Goal: Information Seeking & Learning: Learn about a topic

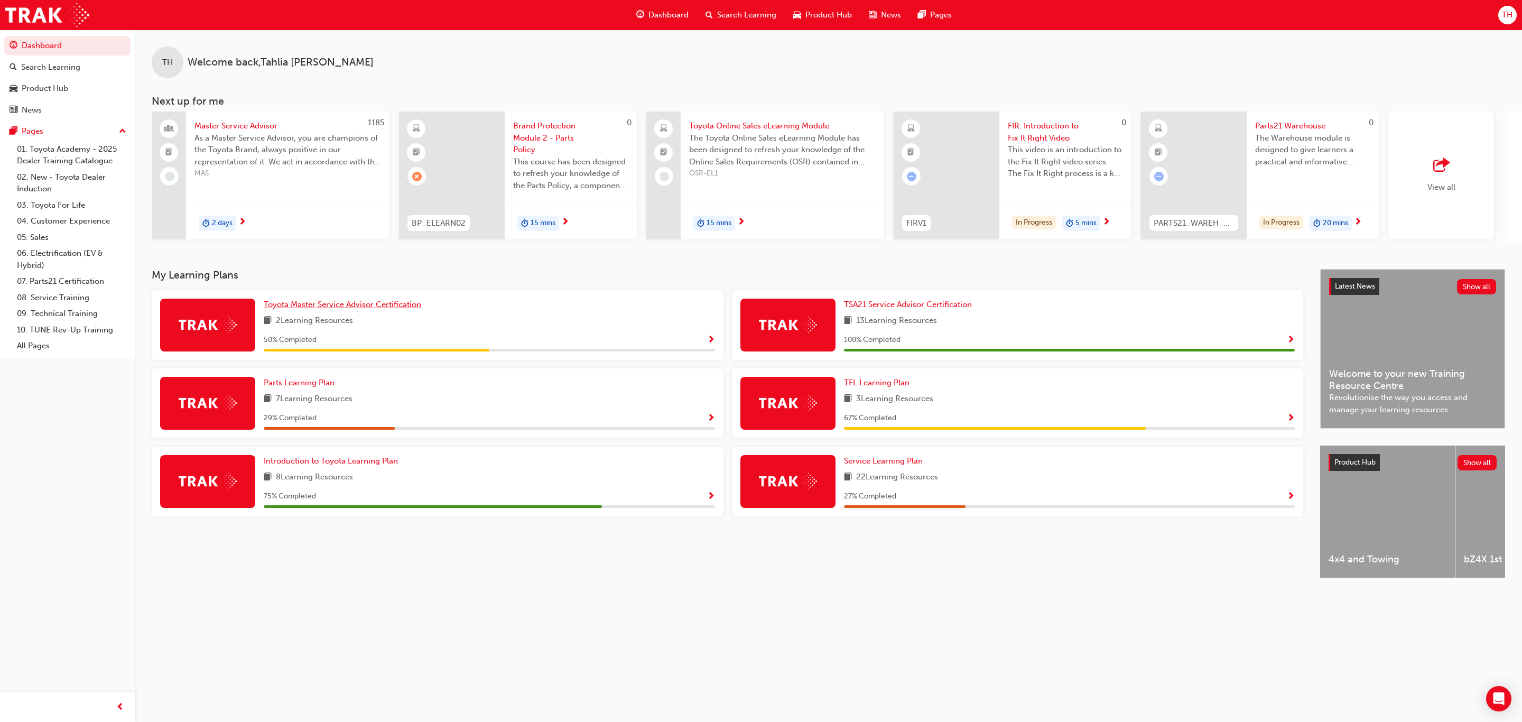
click at [346, 306] on span "Toyota Master Service Advisor Certification" at bounding box center [342, 305] width 157 height 10
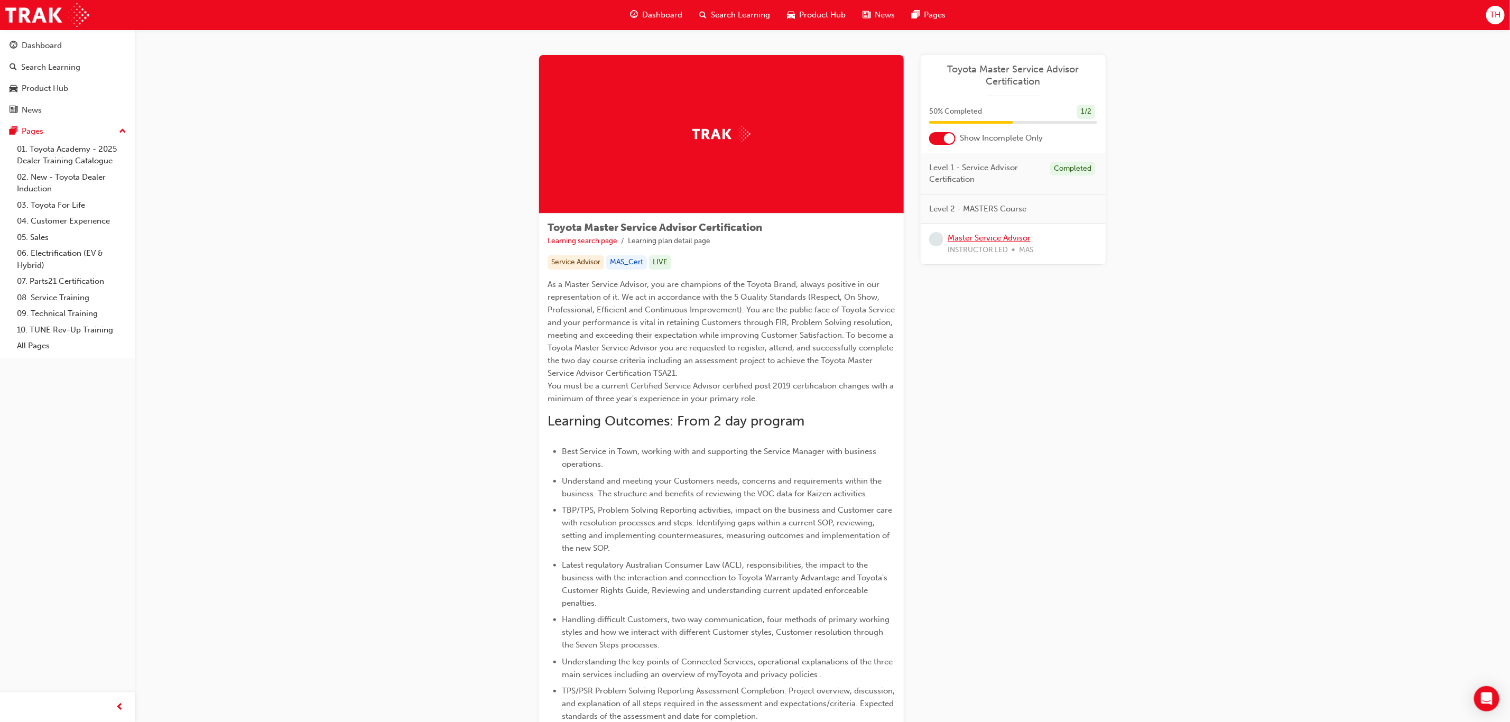
click at [1007, 236] on link "Master Service Advisor" at bounding box center [989, 238] width 83 height 10
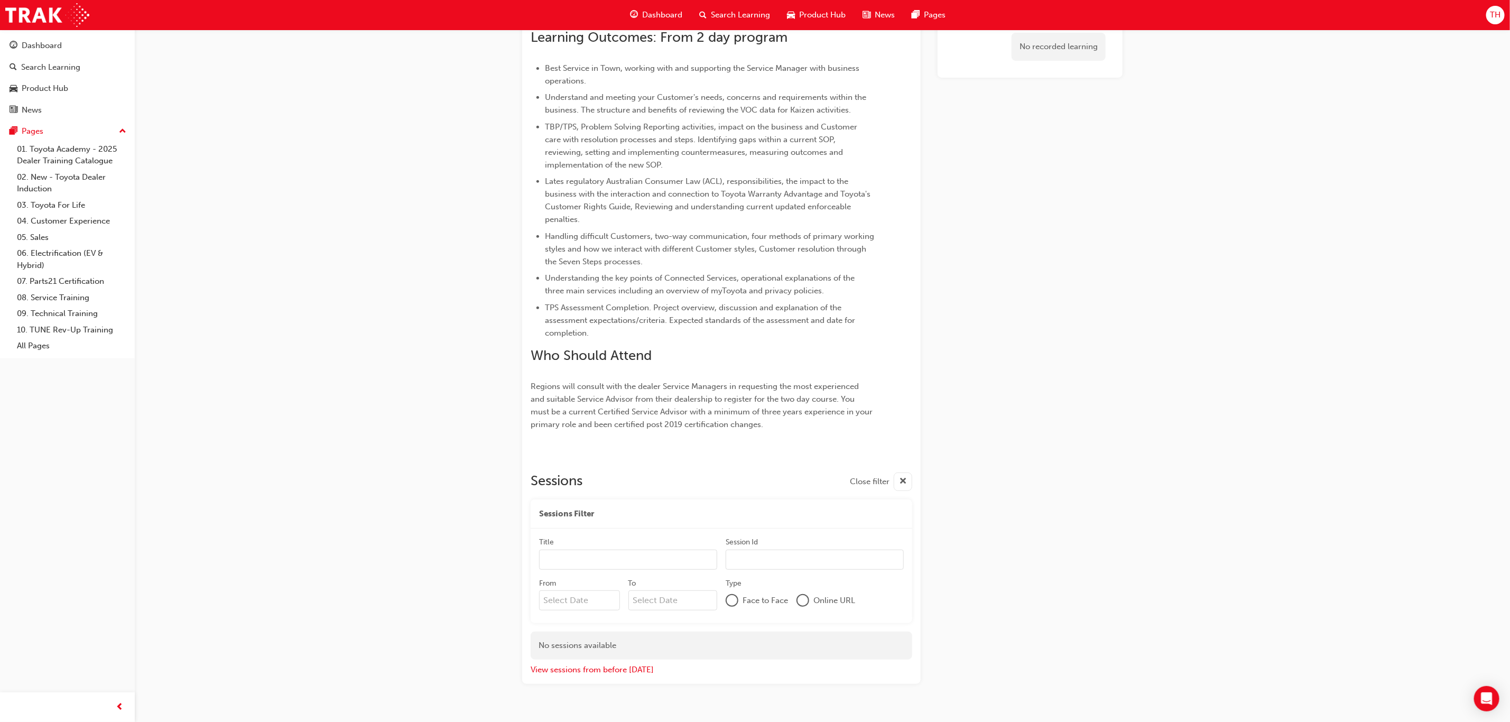
scroll to position [313, 0]
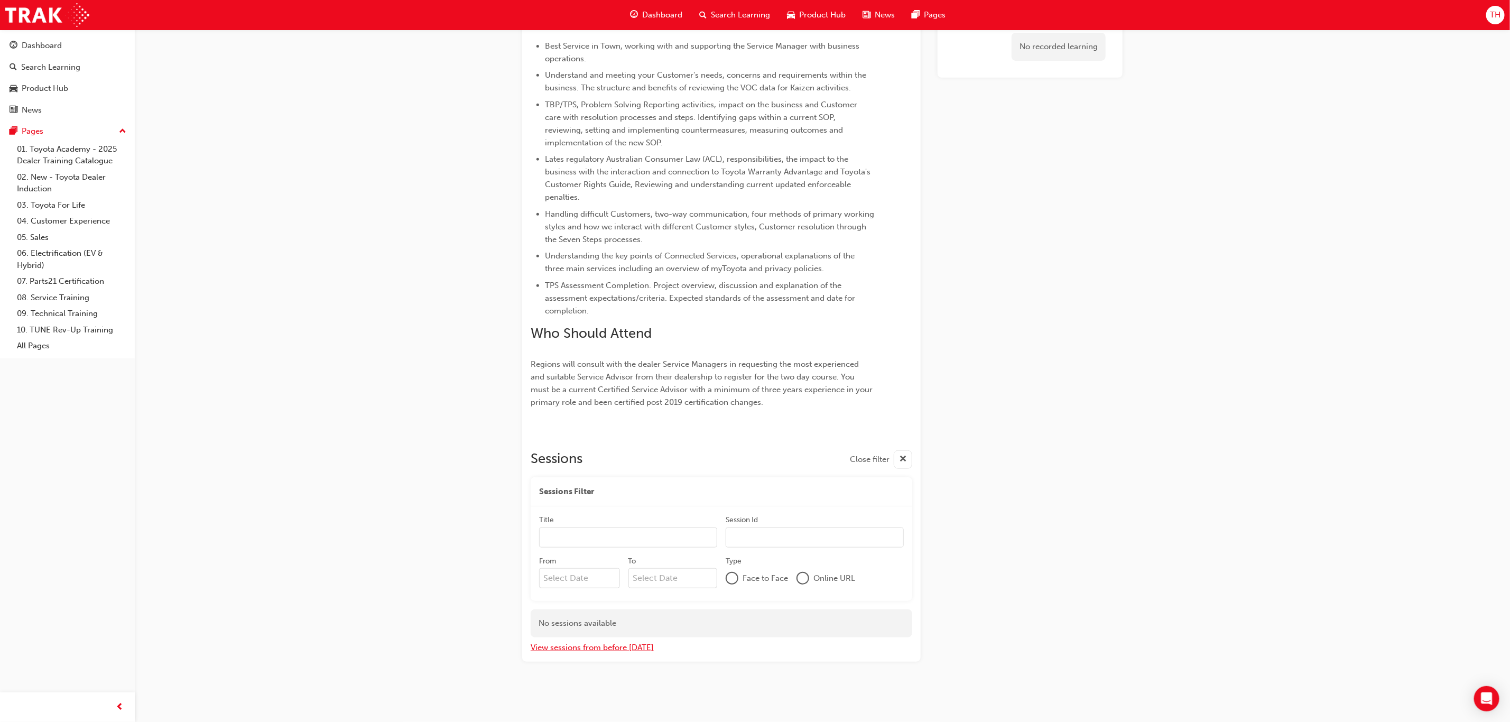
click at [620, 642] on button "View sessions from before [DATE]" at bounding box center [592, 648] width 123 height 12
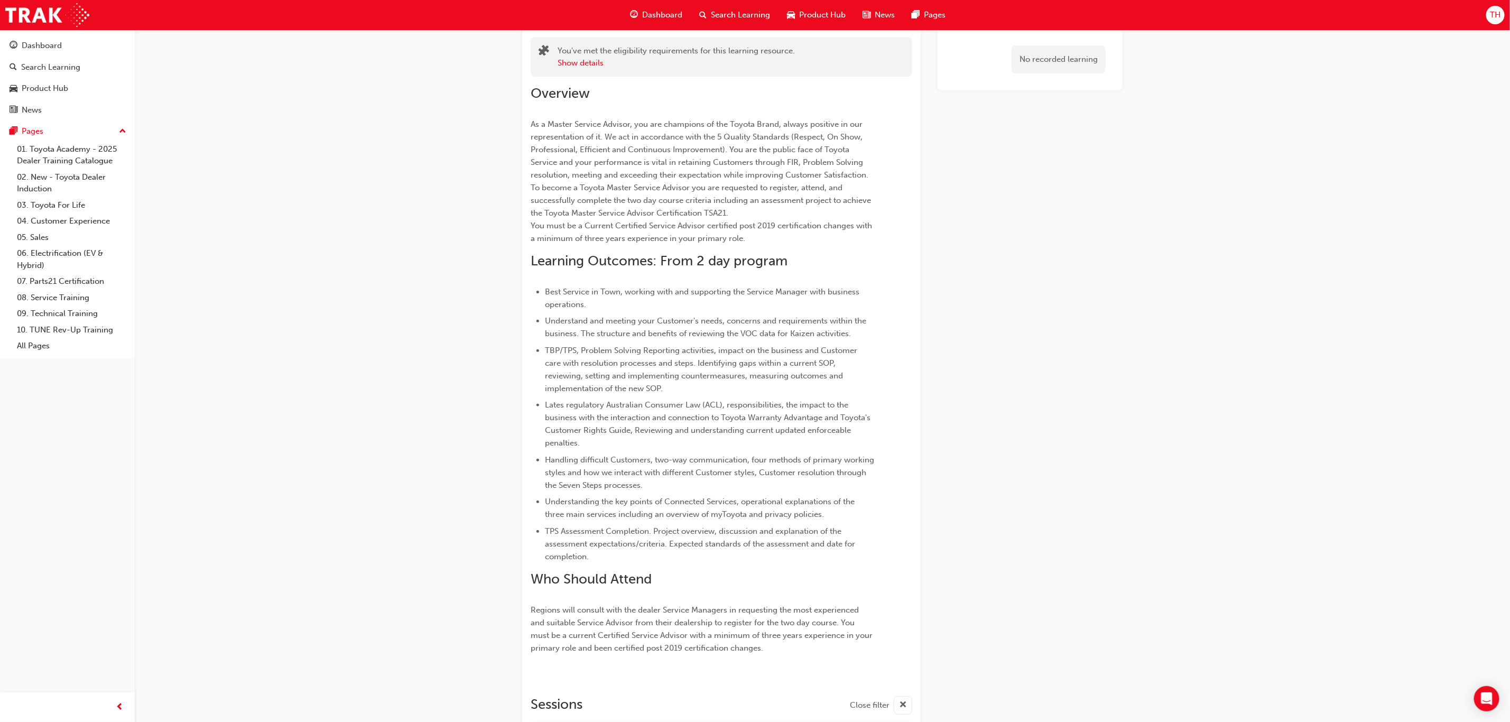
scroll to position [0, 0]
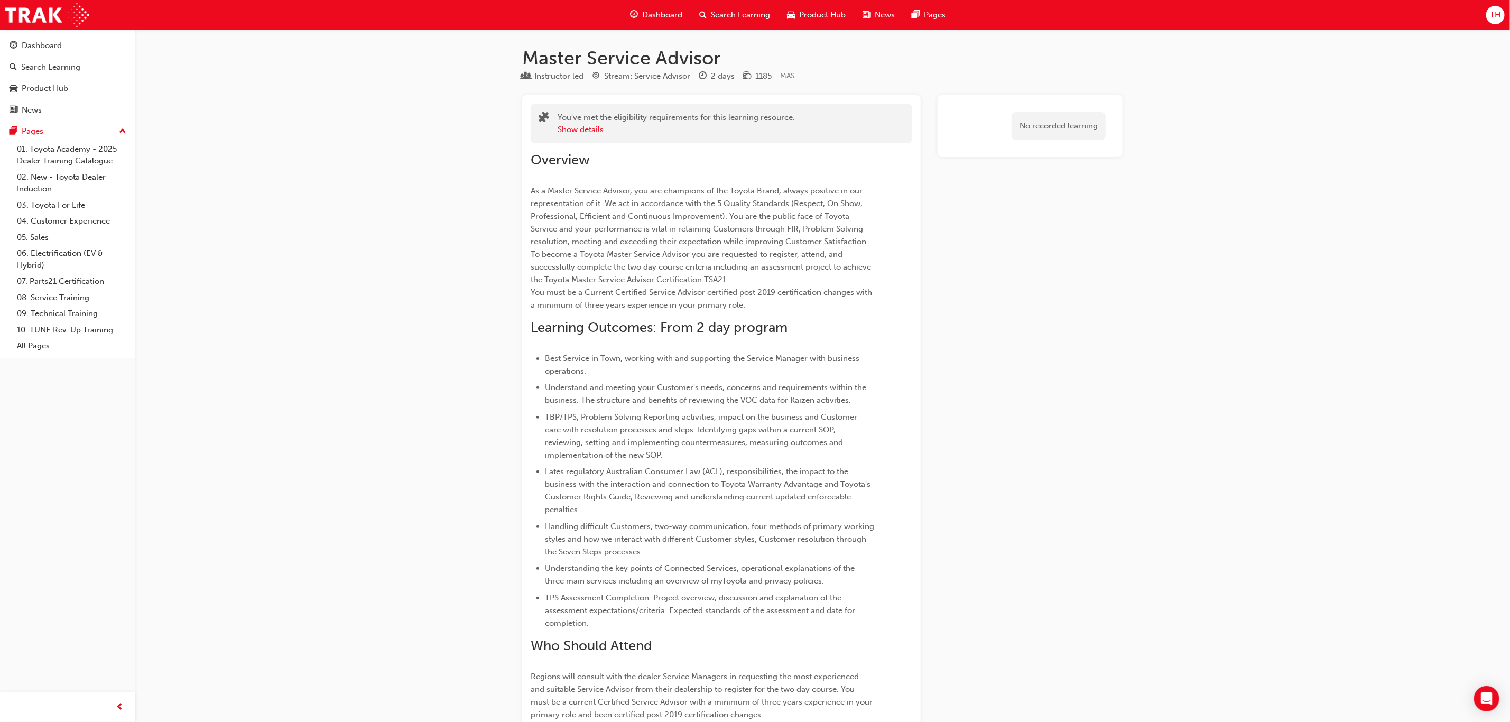
click at [663, 12] on span "Dashboard" at bounding box center [662, 15] width 40 height 12
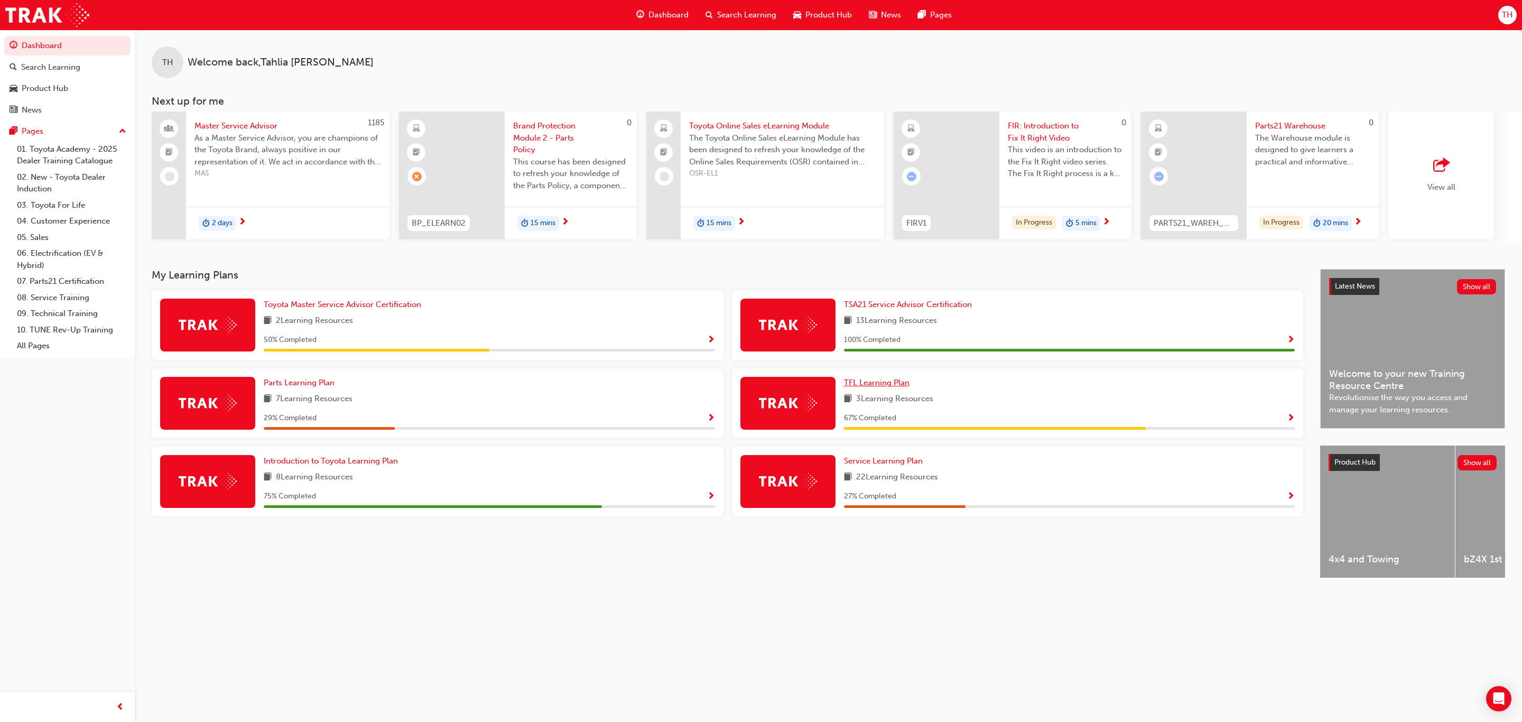
click at [877, 387] on span "TFL Learning Plan" at bounding box center [877, 383] width 66 height 10
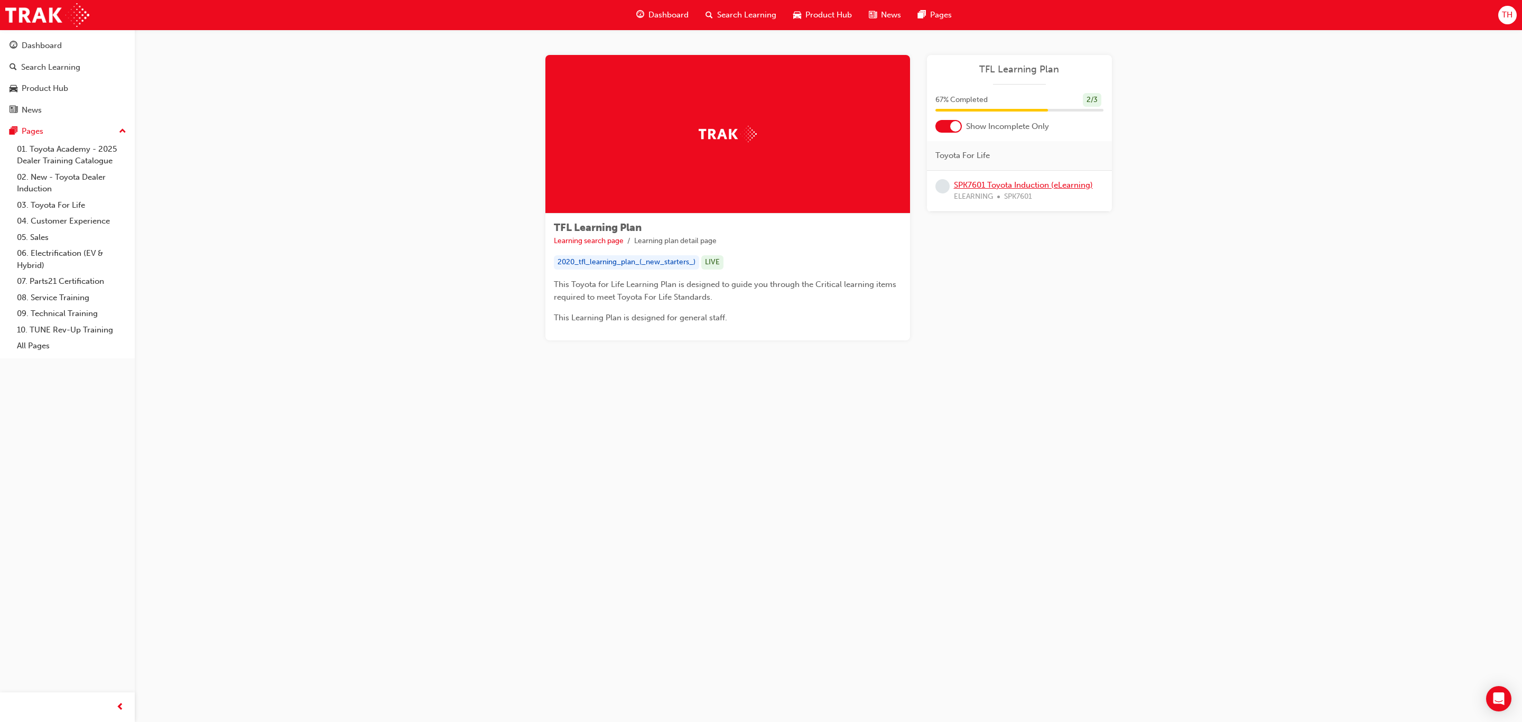
click at [980, 188] on link "SPK7601 Toyota Induction (eLearning)" at bounding box center [1023, 185] width 139 height 10
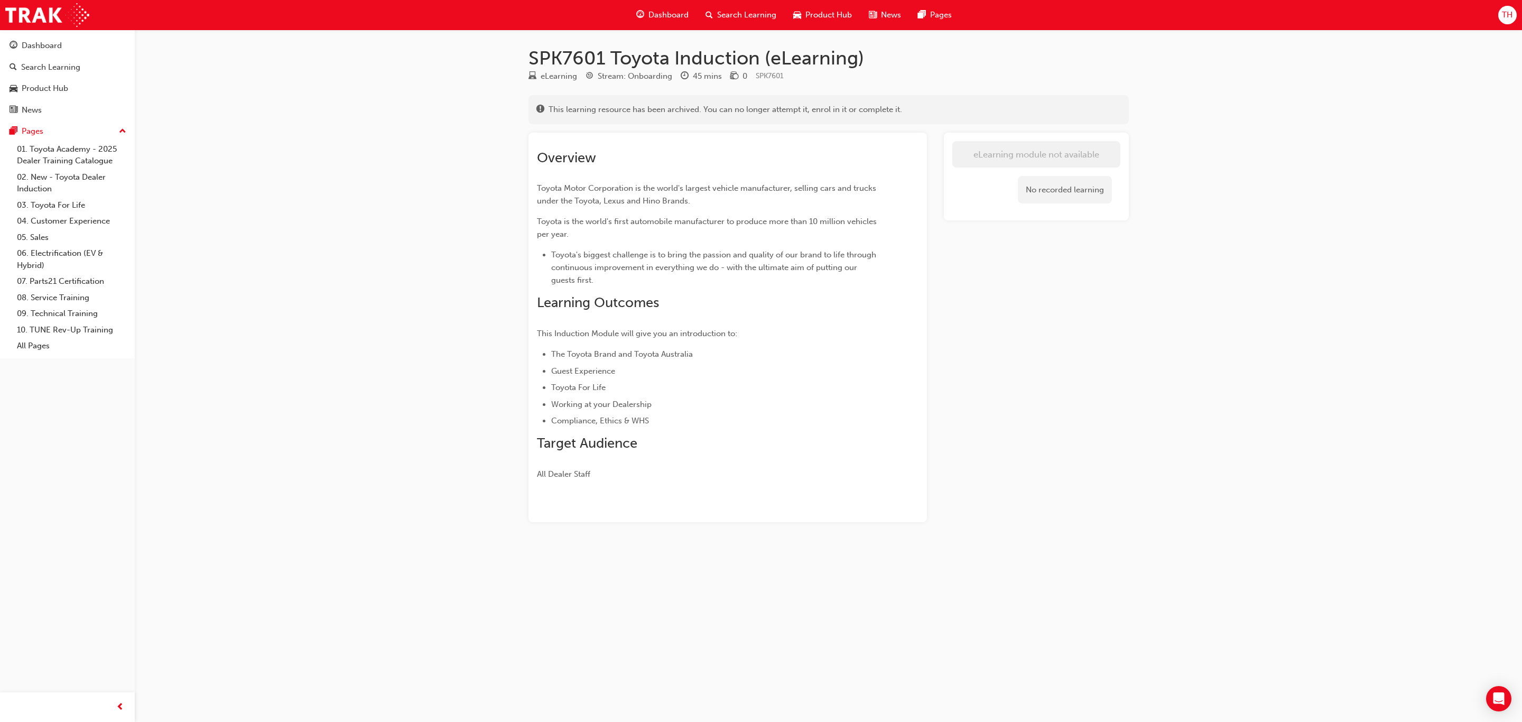
click at [655, 13] on span "Dashboard" at bounding box center [668, 15] width 40 height 12
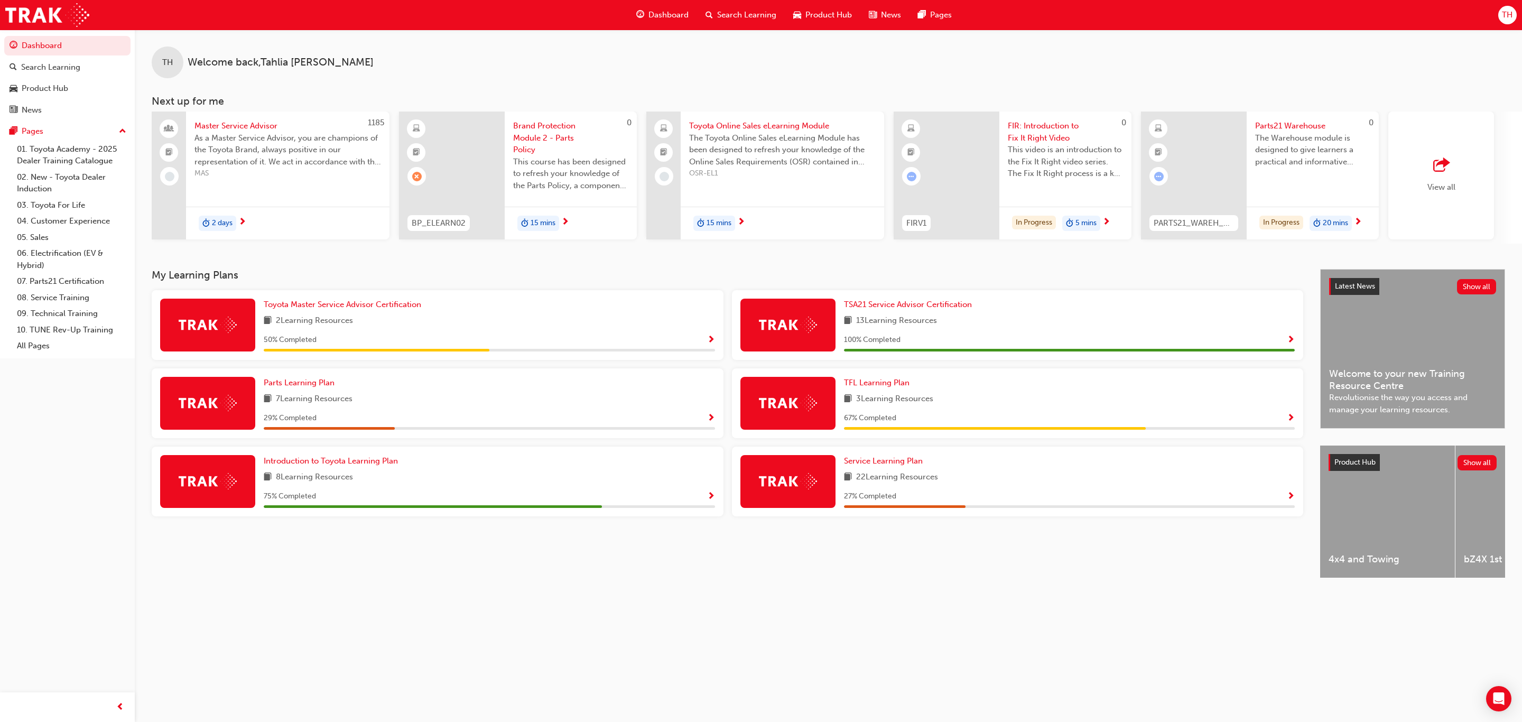
click at [863, 471] on div "Service Learning Plan 22 Learning Resources 27 % Completed" at bounding box center [1069, 481] width 451 height 53
click at [865, 466] on span "Service Learning Plan" at bounding box center [883, 461] width 79 height 10
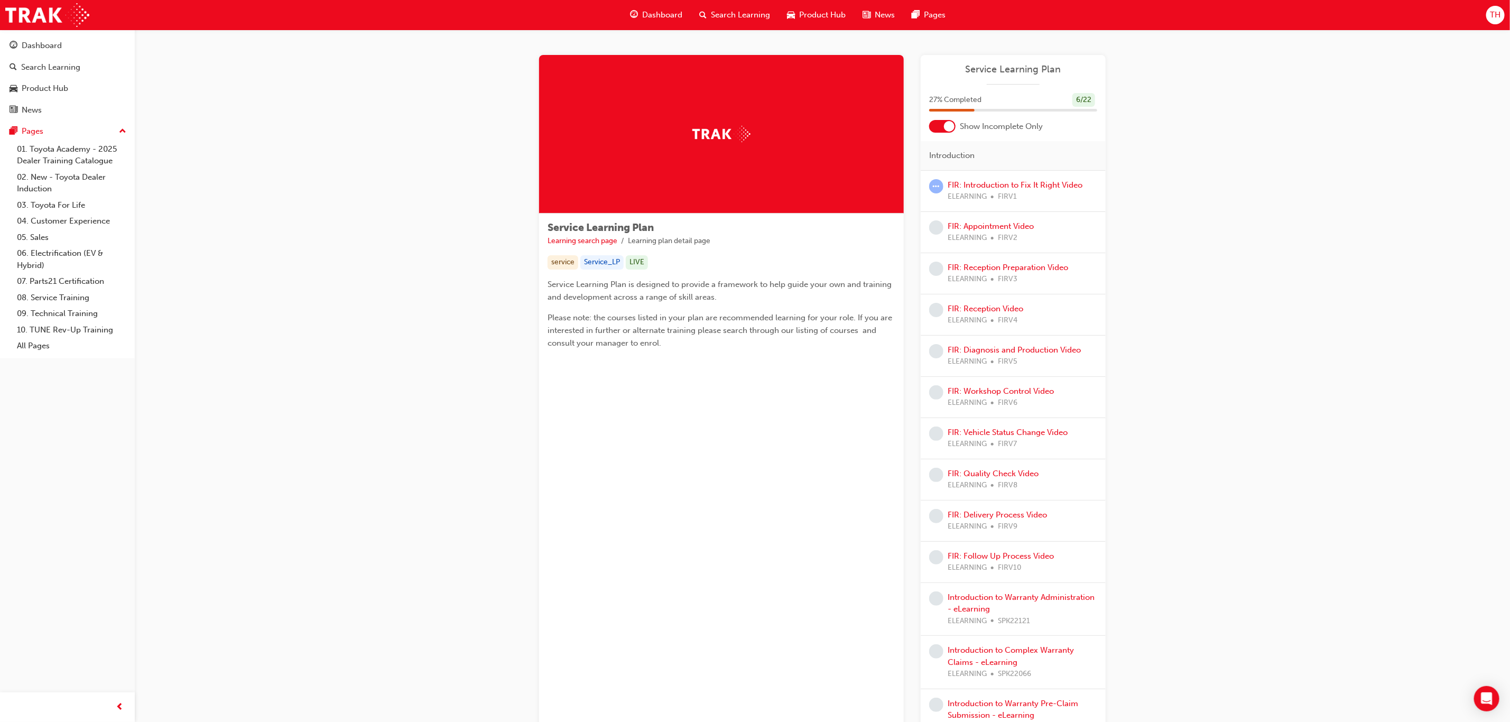
click at [633, 8] on span "guage-icon" at bounding box center [634, 14] width 8 height 13
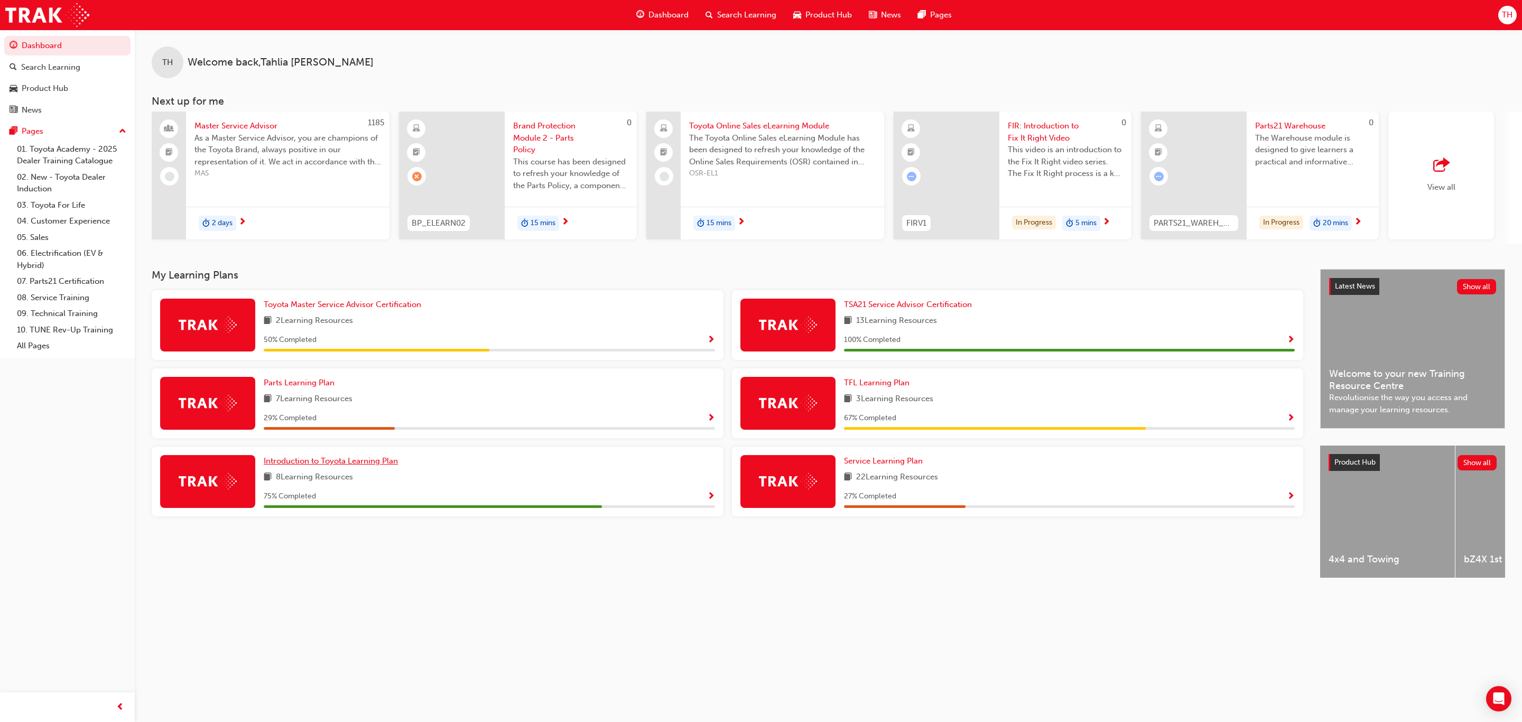
click at [363, 463] on span "Introduction to Toyota Learning Plan" at bounding box center [331, 461] width 134 height 10
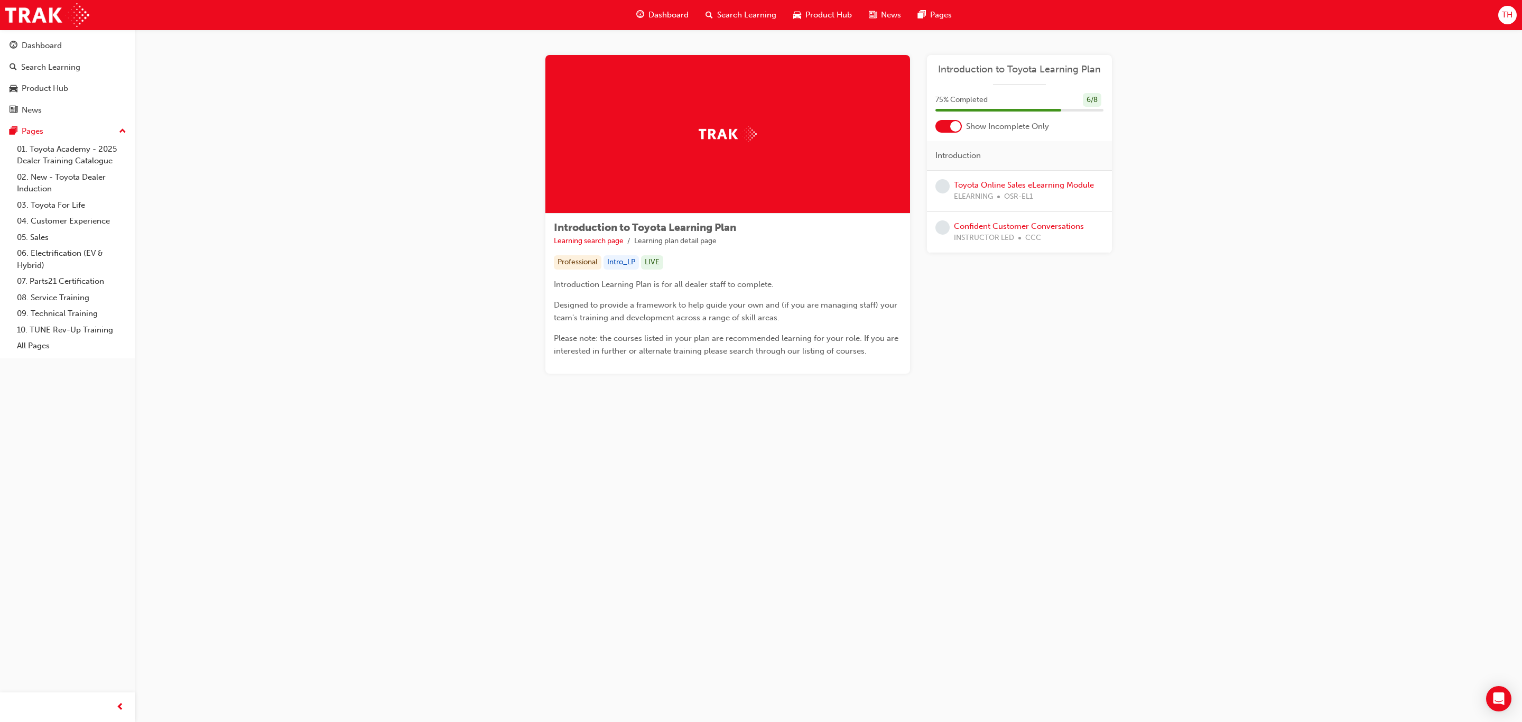
click at [666, 16] on span "Dashboard" at bounding box center [668, 15] width 40 height 12
